Goal: Check status: Check status

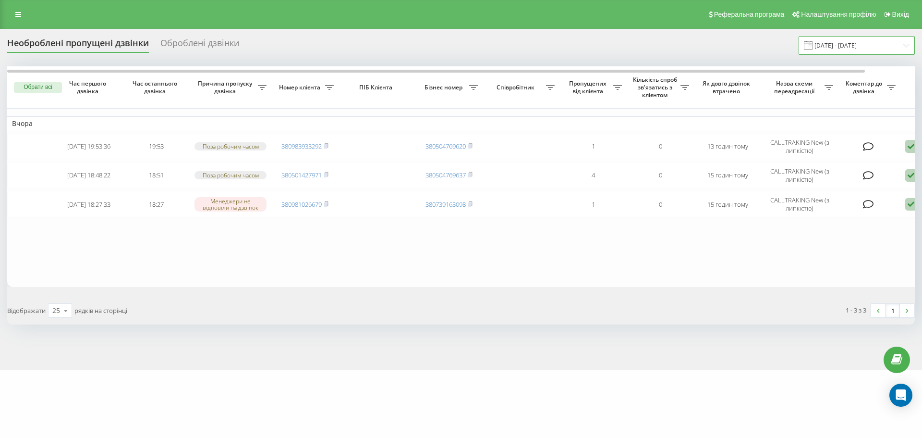
drag, startPoint x: 840, startPoint y: 43, endPoint x: 833, endPoint y: 49, distance: 8.6
click at [840, 43] on input "[DATE] - [DATE]" at bounding box center [857, 45] width 116 height 19
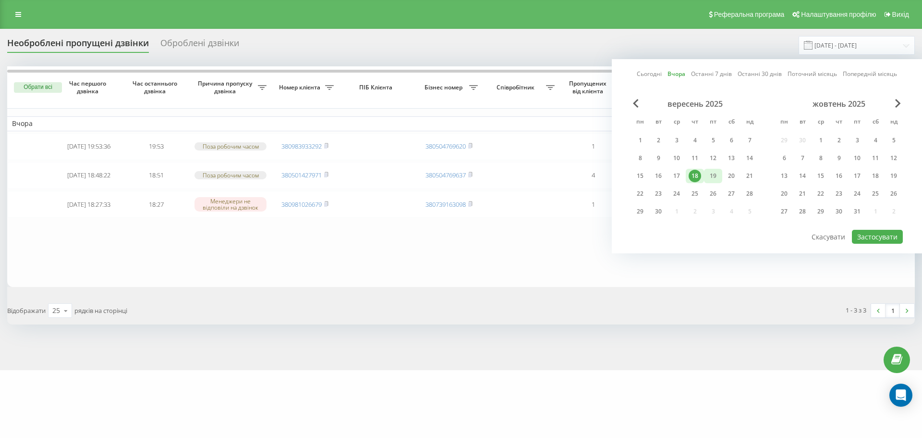
click at [713, 174] on div "19" at bounding box center [713, 176] width 12 height 12
click at [878, 239] on button "Застосувати" at bounding box center [877, 237] width 51 height 14
type input "[DATE] - [DATE]"
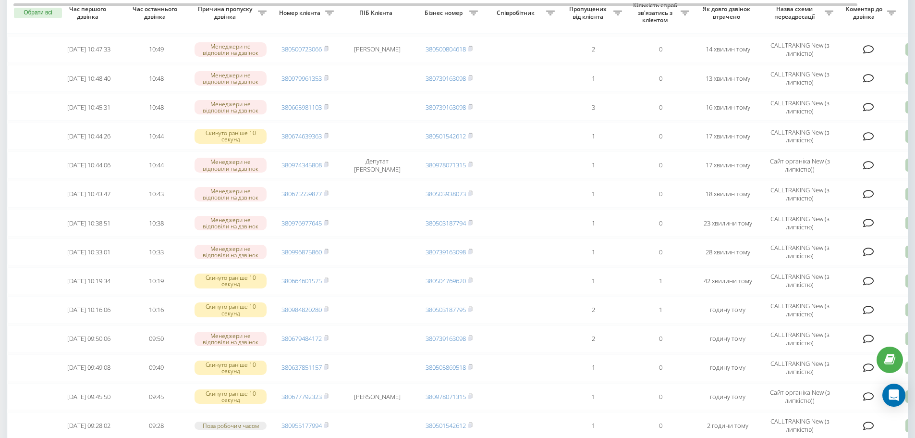
scroll to position [78, 0]
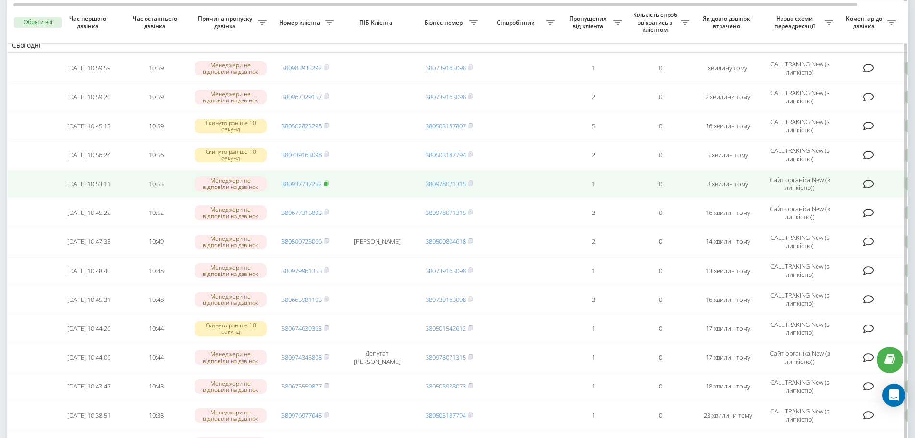
click at [327, 184] on rect at bounding box center [325, 184] width 3 height 4
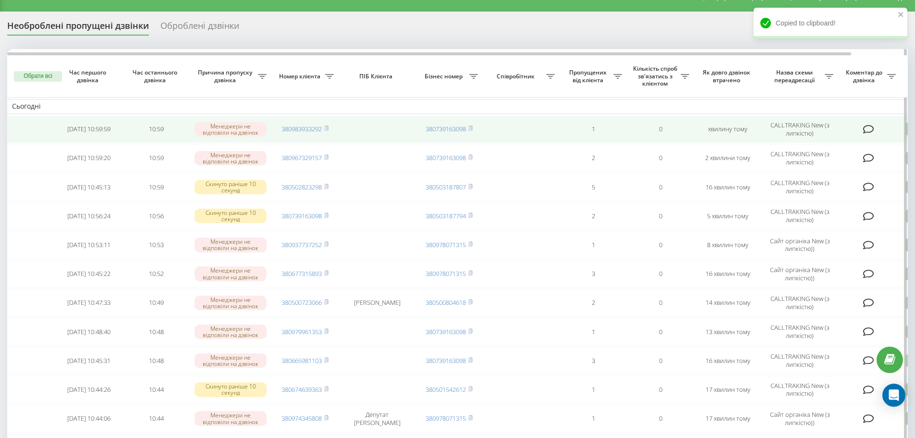
scroll to position [0, 0]
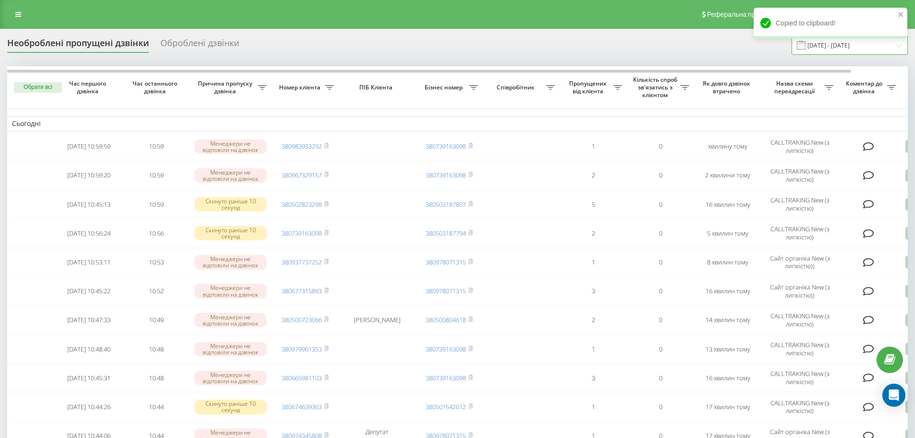
click at [847, 50] on input "[DATE] - [DATE]" at bounding box center [850, 45] width 116 height 19
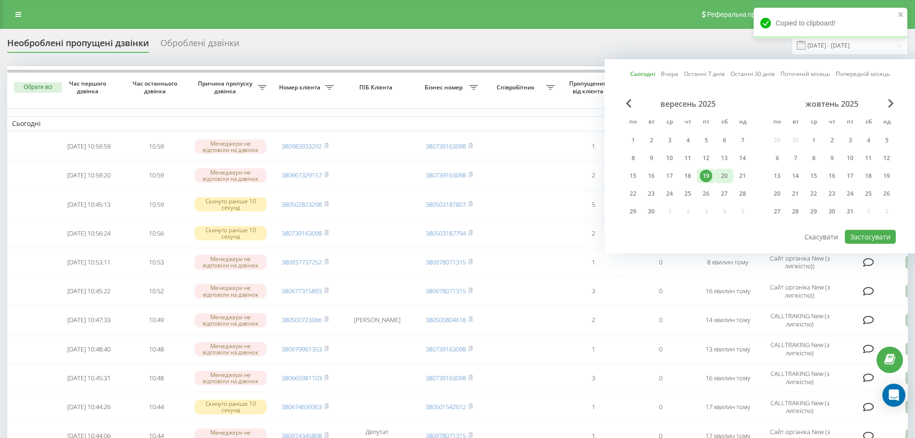
click at [720, 174] on div "20" at bounding box center [724, 176] width 12 height 12
click at [713, 172] on div "19" at bounding box center [706, 176] width 18 height 14
click at [862, 234] on button "Застосувати" at bounding box center [870, 237] width 51 height 14
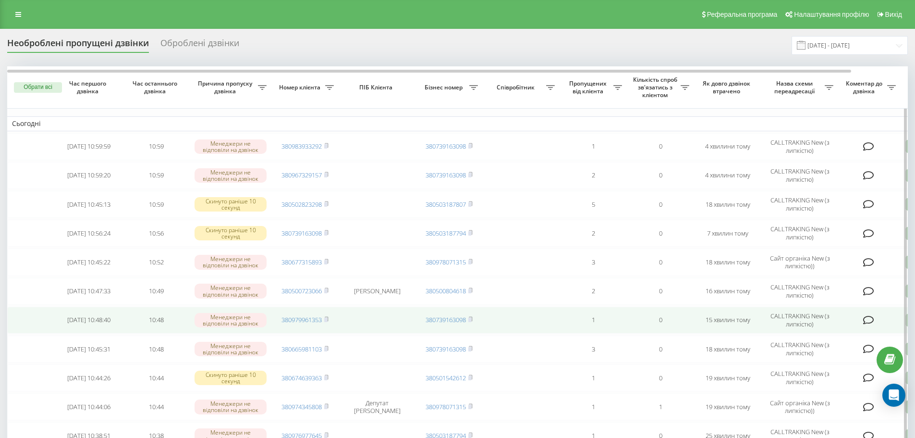
click at [332, 318] on td "380979961353" at bounding box center [304, 319] width 67 height 27
click at [328, 318] on icon at bounding box center [326, 319] width 3 height 4
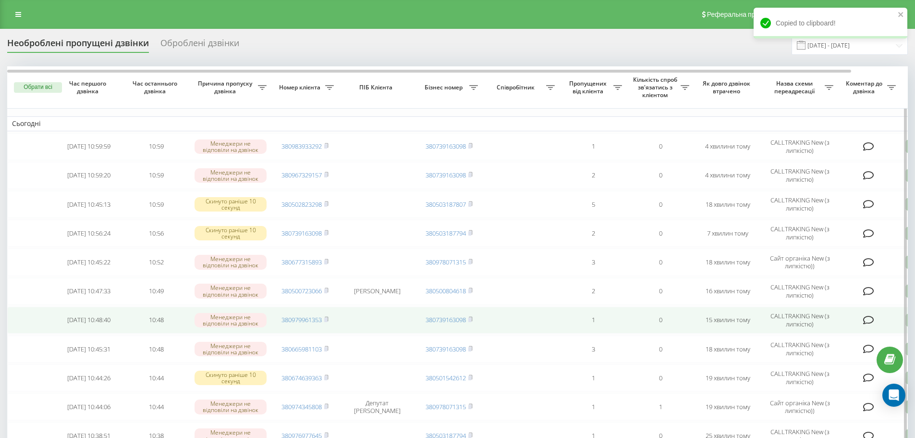
drag, startPoint x: 327, startPoint y: 348, endPoint x: 375, endPoint y: 327, distance: 52.9
click at [327, 348] on rect at bounding box center [325, 349] width 3 height 4
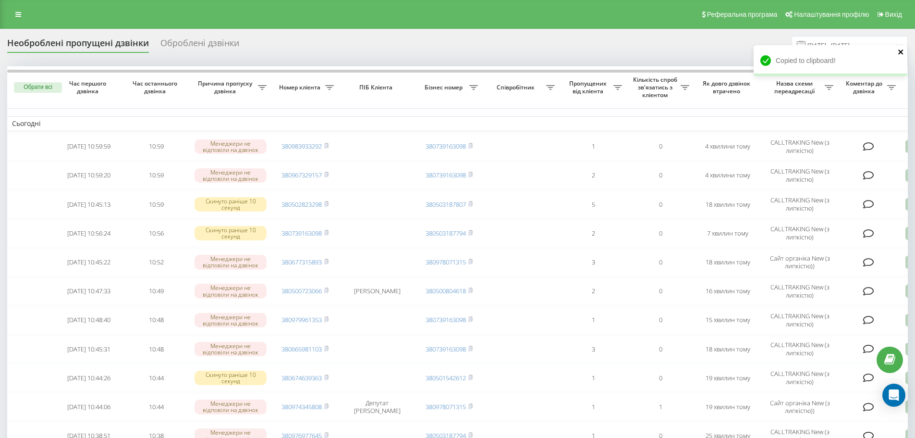
drag, startPoint x: 901, startPoint y: 51, endPoint x: 900, endPoint y: 44, distance: 7.7
click at [901, 51] on icon "close" at bounding box center [900, 51] width 5 height 5
click at [881, 43] on input "[DATE] - [DATE]" at bounding box center [850, 45] width 116 height 19
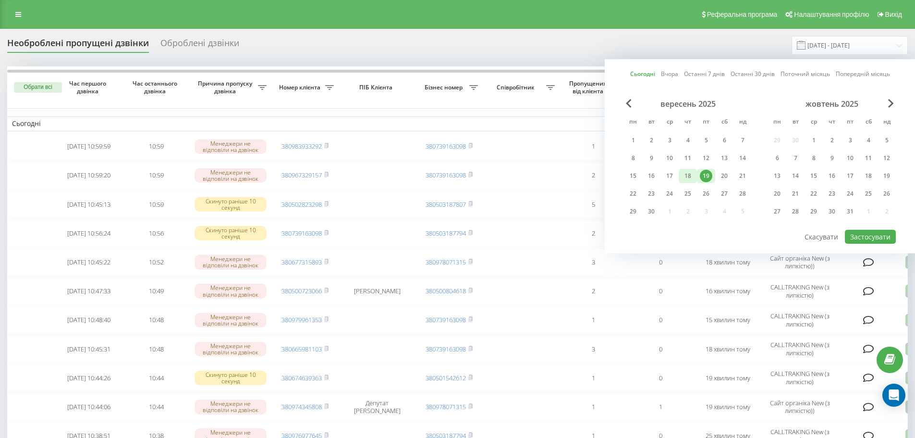
click at [683, 173] on div "18" at bounding box center [688, 176] width 12 height 12
click at [704, 175] on div "19" at bounding box center [706, 176] width 12 height 12
click at [873, 234] on button "Застосувати" at bounding box center [870, 237] width 51 height 14
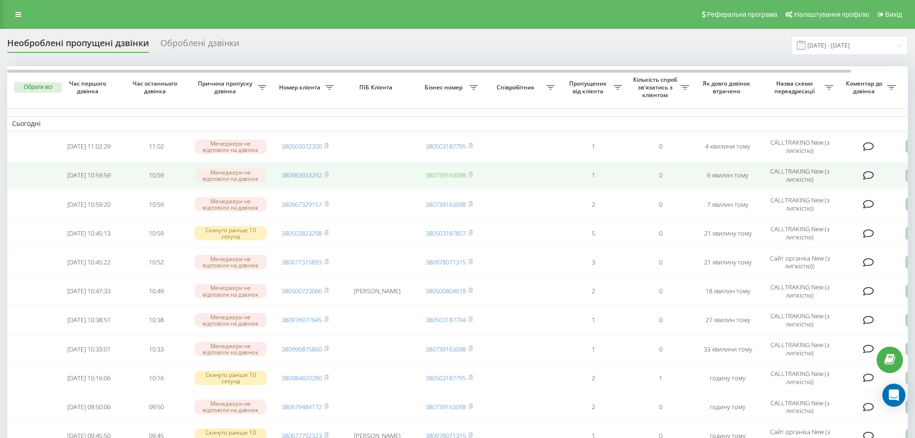
drag, startPoint x: 328, startPoint y: 204, endPoint x: 435, endPoint y: 179, distance: 109.5
click at [327, 204] on rect at bounding box center [325, 204] width 3 height 4
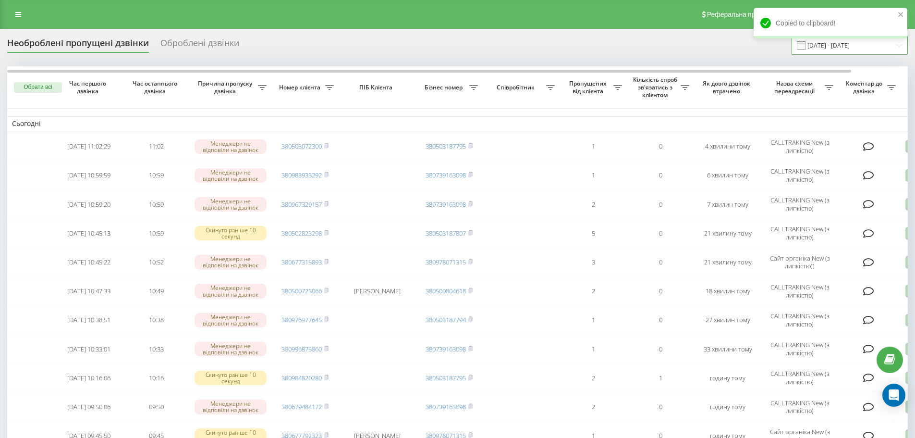
click at [860, 50] on input "[DATE] - [DATE]" at bounding box center [850, 45] width 116 height 19
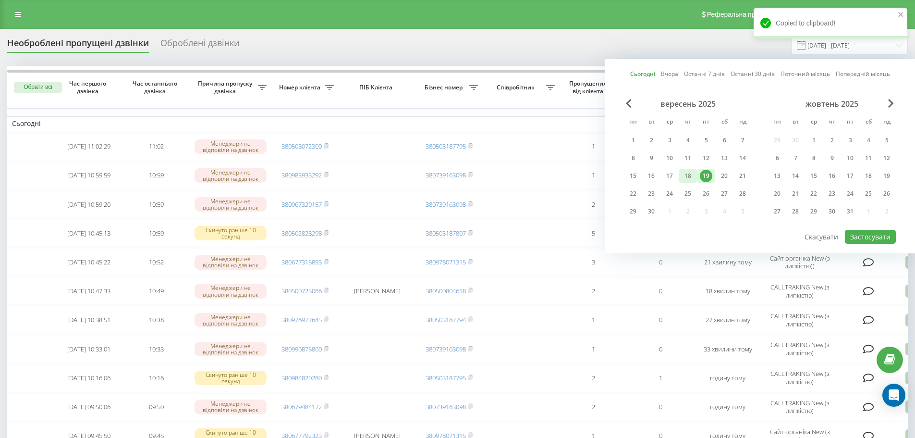
click at [691, 173] on div "18" at bounding box center [688, 176] width 12 height 12
click at [709, 178] on div "19" at bounding box center [706, 176] width 12 height 12
click at [875, 236] on button "Застосувати" at bounding box center [870, 237] width 51 height 14
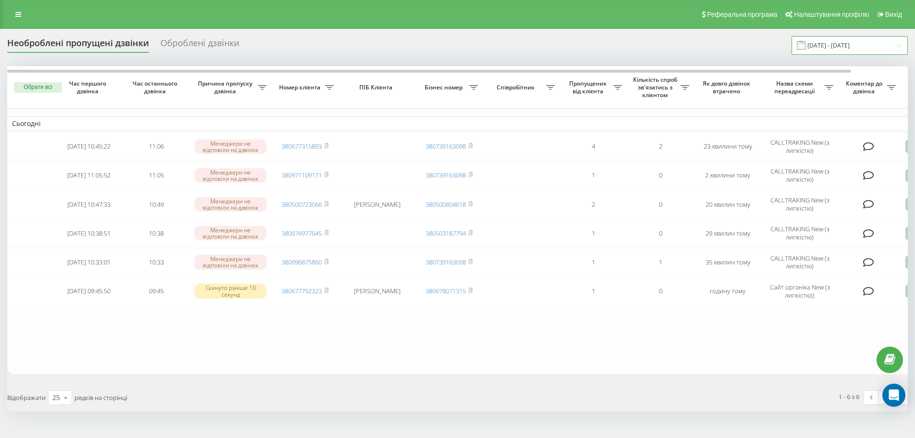
click at [845, 39] on input "[DATE] - [DATE]" at bounding box center [850, 45] width 116 height 19
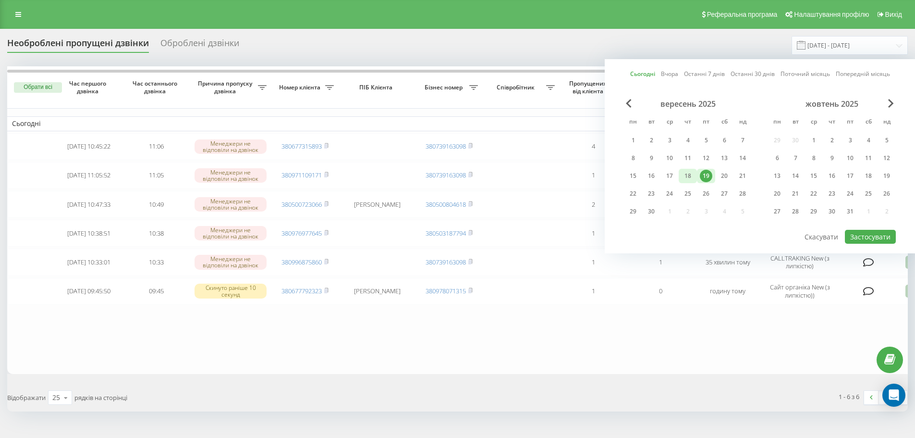
click at [689, 177] on div "18" at bounding box center [688, 176] width 12 height 12
click at [702, 176] on div "19" at bounding box center [706, 176] width 12 height 12
click at [869, 233] on button "Застосувати" at bounding box center [870, 237] width 51 height 14
